Goal: Check status

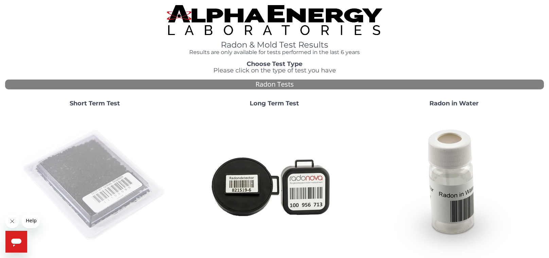
click at [100, 187] on img at bounding box center [95, 185] width 146 height 146
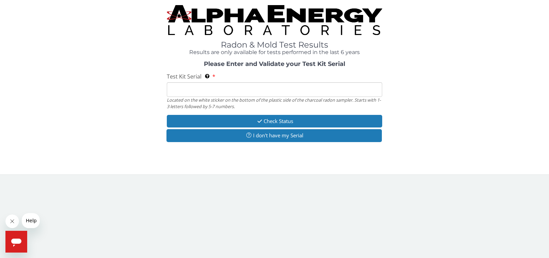
click at [247, 91] on input "Test Kit Serial Located on the white sticker on the bottom of the plastic side …" at bounding box center [274, 89] width 215 height 15
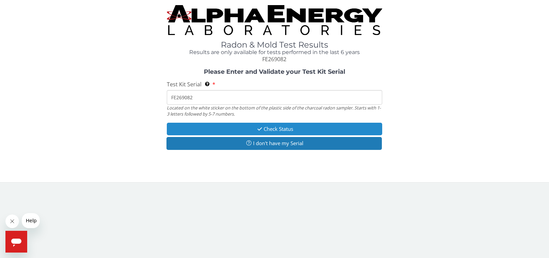
type input "FE269082"
click at [281, 130] on button "Check Status" at bounding box center [274, 129] width 215 height 13
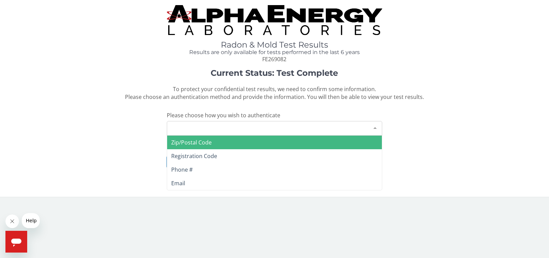
click at [375, 128] on div at bounding box center [375, 127] width 14 height 13
click at [207, 142] on span "Zip/Postal Code" at bounding box center [191, 142] width 40 height 7
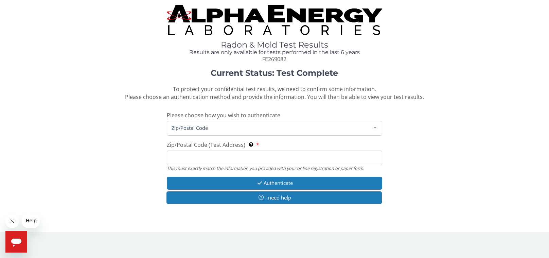
click at [212, 157] on input "Zip/Postal Code (Test Address) This must exactly match the information you prov…" at bounding box center [274, 157] width 215 height 15
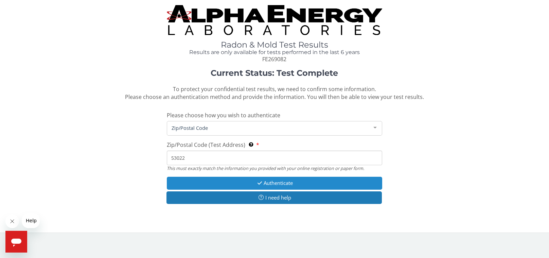
type input "53022"
click at [267, 182] on button "Authenticate" at bounding box center [274, 183] width 215 height 13
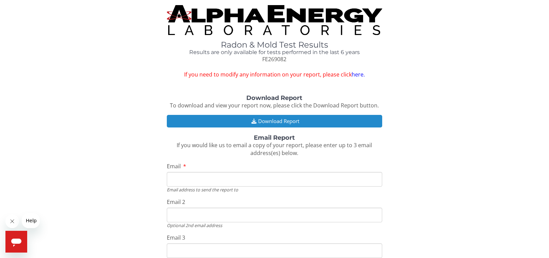
click at [273, 120] on button "Download Report" at bounding box center [274, 121] width 215 height 13
